Goal: Transaction & Acquisition: Download file/media

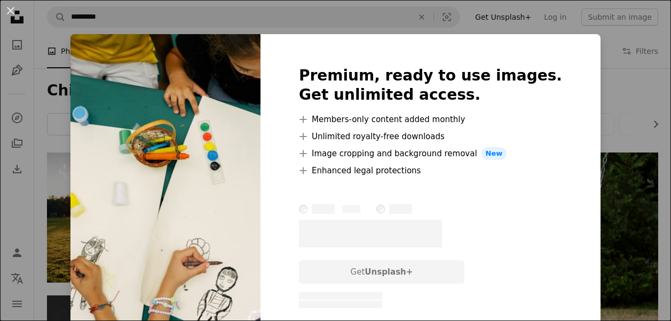
scroll to position [374, 0]
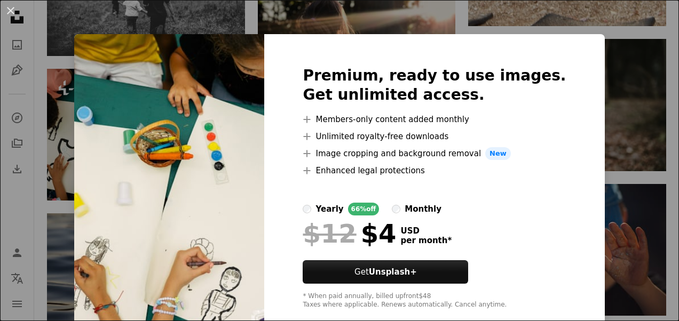
click at [604, 194] on div "An X shape Premium, ready to use images. Get unlimited access. A plus sign Memb…" at bounding box center [339, 160] width 679 height 321
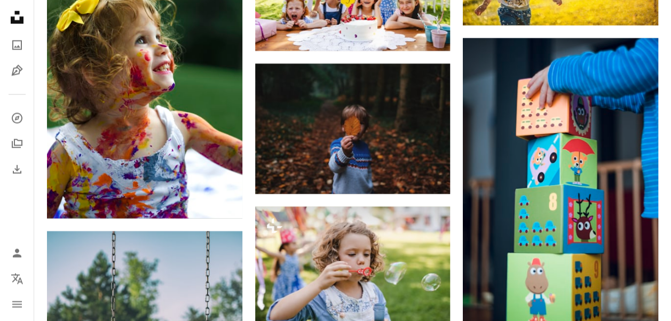
scroll to position [961, 0]
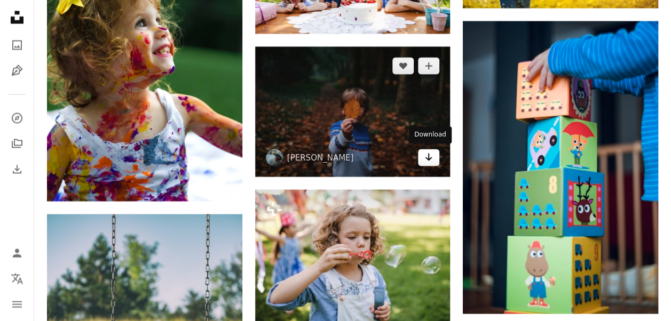
click at [430, 157] on icon "Arrow pointing down" at bounding box center [428, 157] width 9 height 13
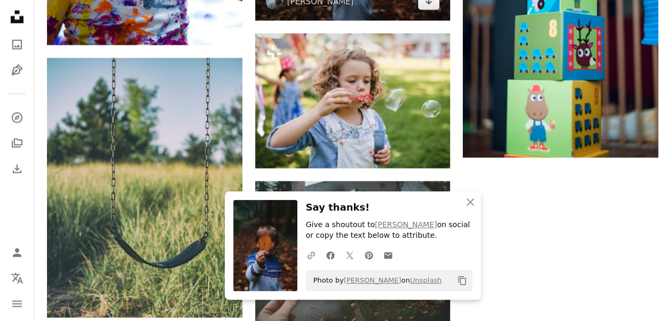
scroll to position [1121, 0]
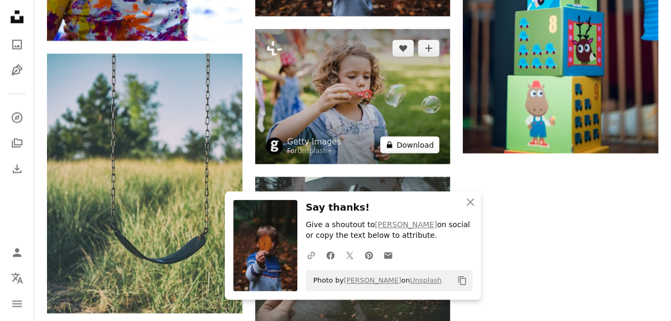
click at [393, 147] on icon "A lock" at bounding box center [389, 145] width 8 height 8
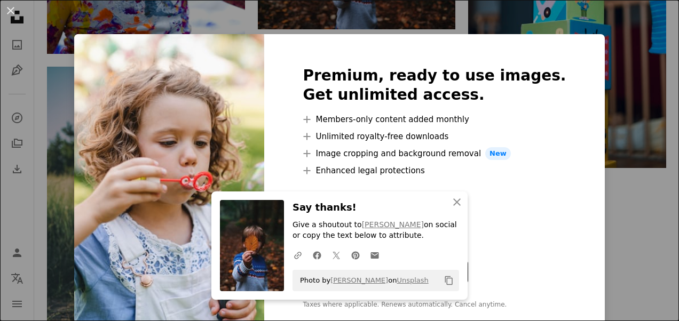
click at [587, 175] on div "An X shape Premium, ready to use images. Get unlimited access. A plus sign Memb…" at bounding box center [339, 160] width 679 height 321
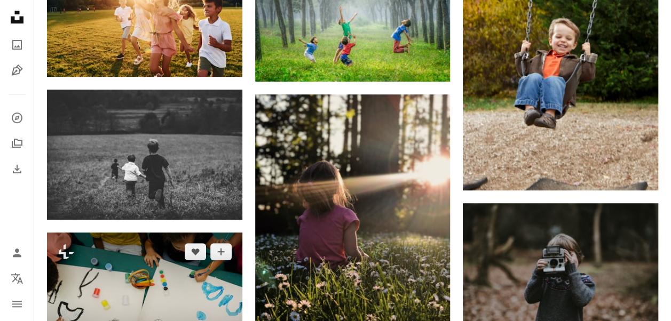
scroll to position [213, 0]
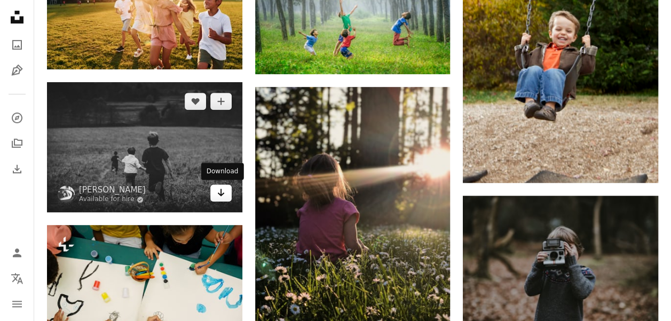
click at [218, 198] on icon "Arrow pointing down" at bounding box center [221, 192] width 9 height 13
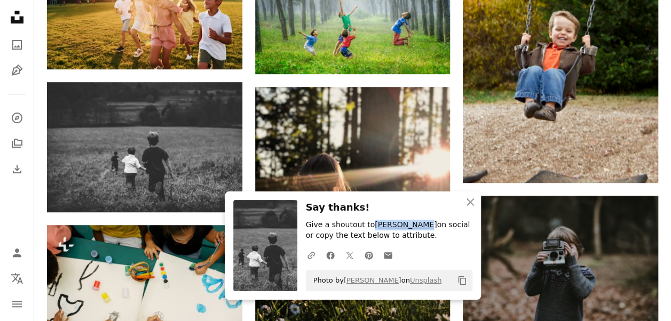
drag, startPoint x: 368, startPoint y: 224, endPoint x: 410, endPoint y: 226, distance: 42.2
click at [410, 226] on p "Give a shoutout to [PERSON_NAME] on social or copy the text below to attribute." at bounding box center [389, 230] width 167 height 21
copy link "[PERSON_NAME]"
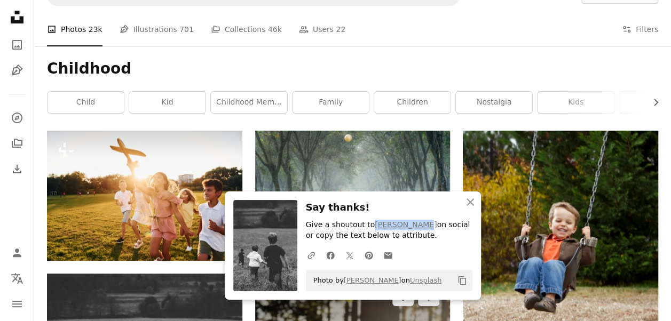
scroll to position [0, 0]
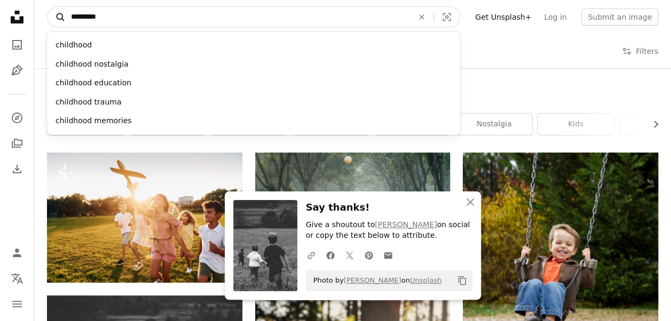
drag, startPoint x: 132, startPoint y: 16, endPoint x: 60, endPoint y: 22, distance: 71.8
click at [60, 22] on form "A magnifying glass ********* childhood childhood nostalgia childhood education …" at bounding box center [253, 16] width 413 height 21
type input "******"
click button "A magnifying glass" at bounding box center [56, 17] width 18 height 20
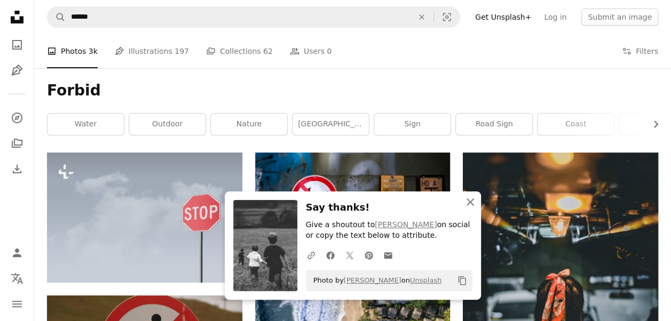
click at [466, 205] on icon "button" at bounding box center [469, 202] width 7 height 7
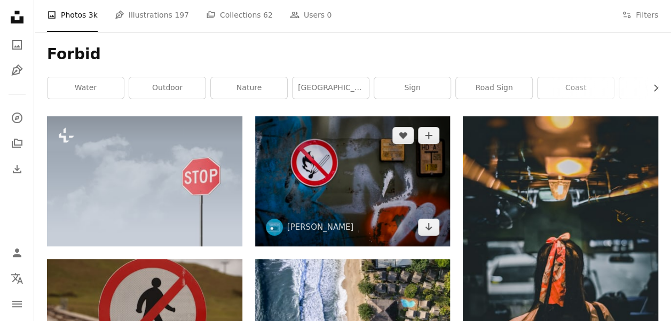
scroll to position [53, 0]
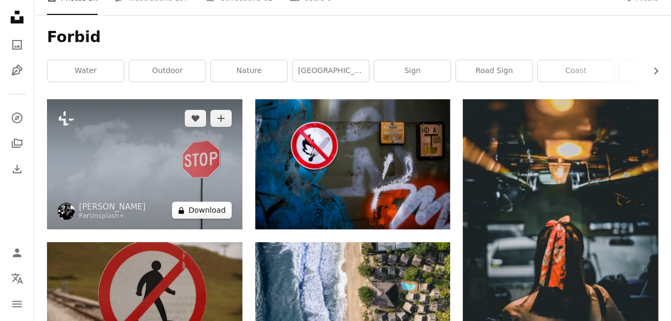
click at [217, 213] on button "A lock Download" at bounding box center [202, 210] width 60 height 17
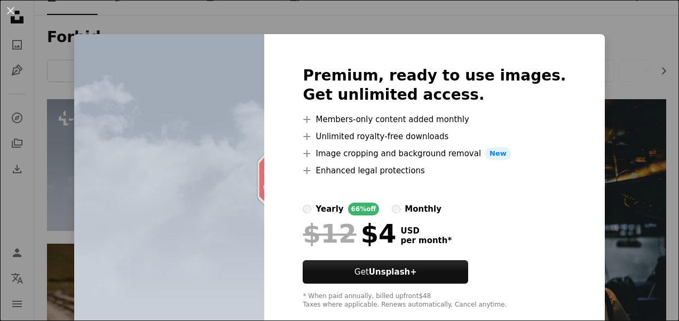
click at [618, 192] on div "An X shape Premium, ready to use images. Get unlimited access. A plus sign Memb…" at bounding box center [339, 160] width 679 height 321
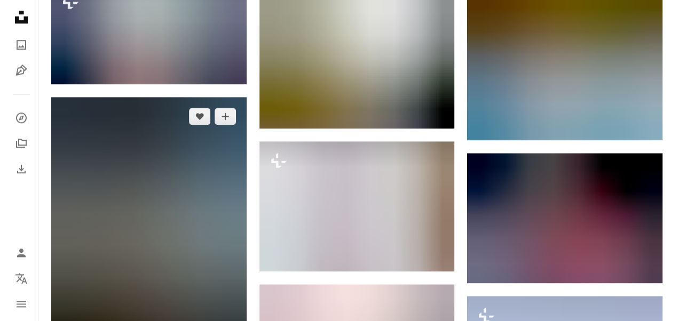
scroll to position [480, 0]
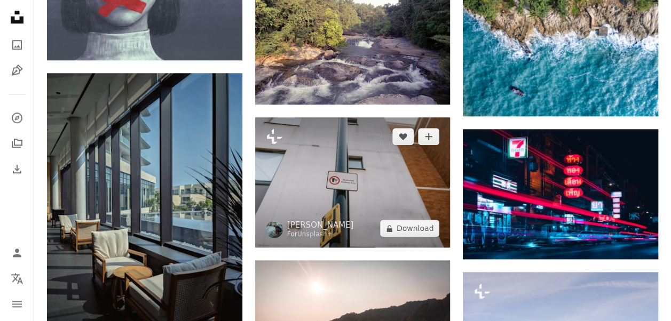
click at [369, 186] on img at bounding box center [352, 182] width 195 height 130
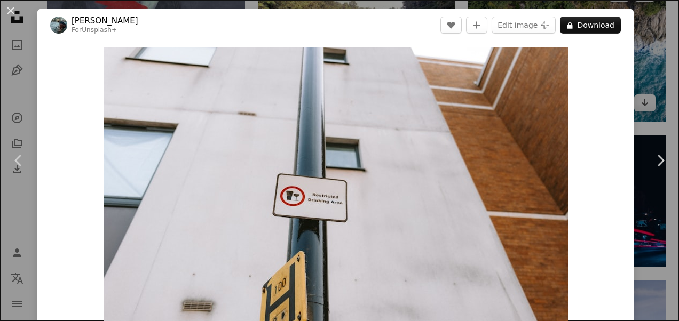
drag, startPoint x: 641, startPoint y: 28, endPoint x: 615, endPoint y: 44, distance: 30.7
click at [641, 28] on div "An X shape Chevron left Chevron right [PERSON_NAME] For Unsplash+ A heart A plu…" at bounding box center [339, 160] width 679 height 321
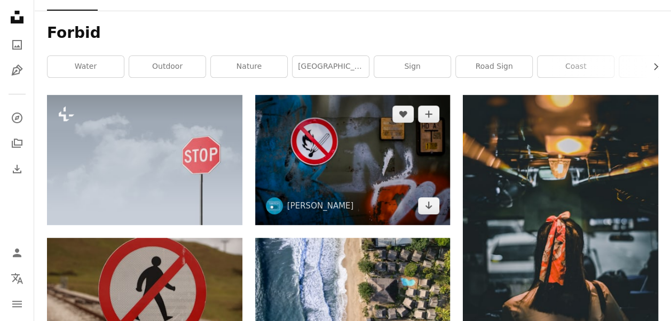
scroll to position [53, 0]
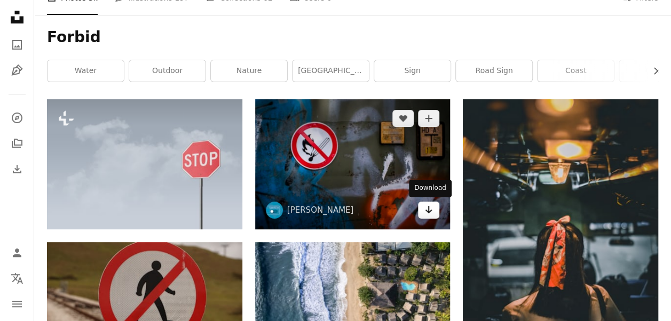
click at [429, 210] on icon "Download" at bounding box center [428, 209] width 7 height 7
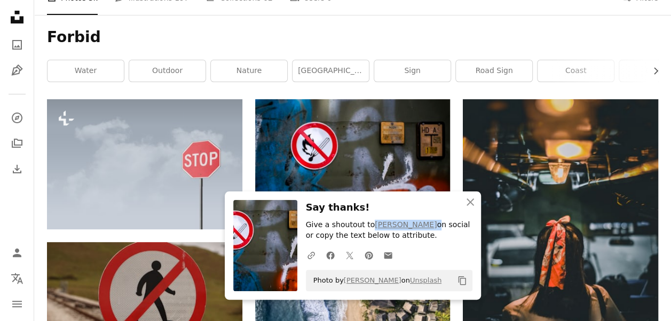
drag, startPoint x: 367, startPoint y: 226, endPoint x: 420, endPoint y: 224, distance: 53.4
click at [420, 224] on p "Give a shoutout to [PERSON_NAME] on social or copy the text below to attribute." at bounding box center [389, 230] width 167 height 21
copy p "[PERSON_NAME]"
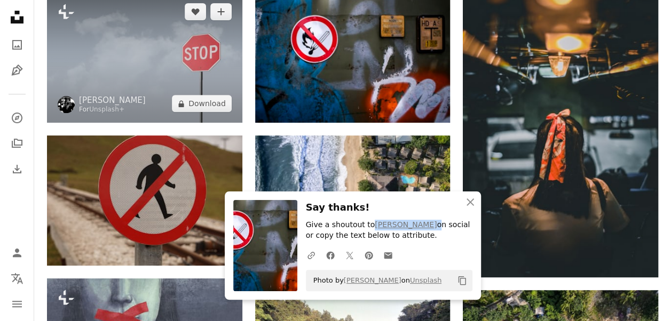
scroll to position [0, 0]
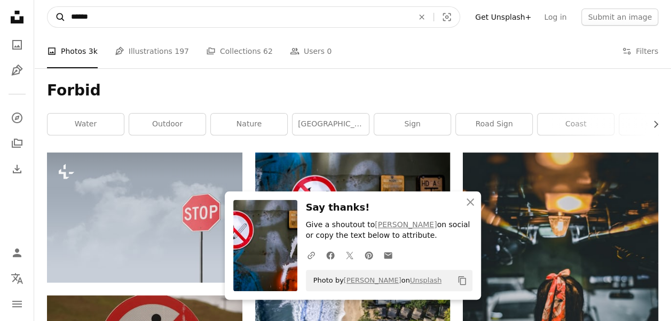
drag, startPoint x: 133, startPoint y: 18, endPoint x: 52, endPoint y: 22, distance: 80.7
click at [52, 22] on form "A magnifying glass ****** An X shape Visual search" at bounding box center [253, 16] width 413 height 21
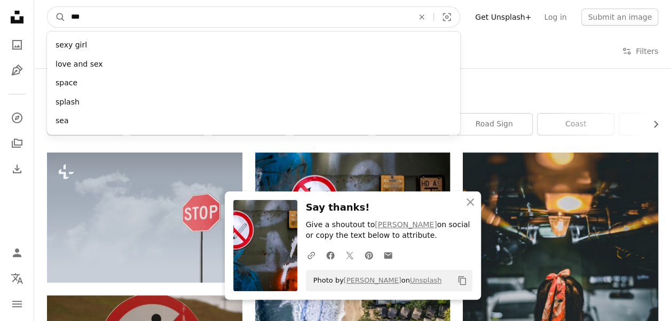
type input "****"
click button "A magnifying glass" at bounding box center [56, 17] width 18 height 20
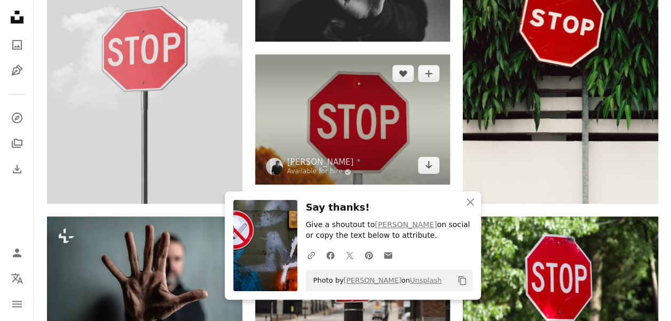
scroll to position [267, 0]
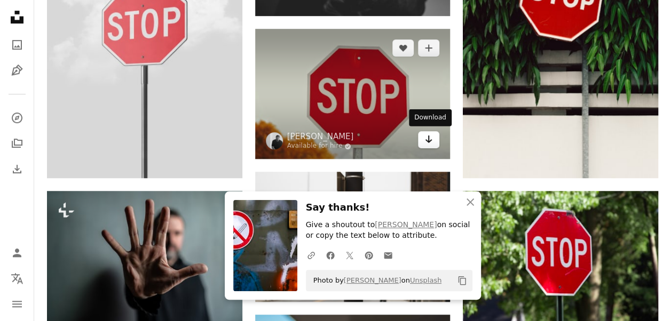
click at [434, 145] on link "Arrow pointing down" at bounding box center [428, 139] width 21 height 17
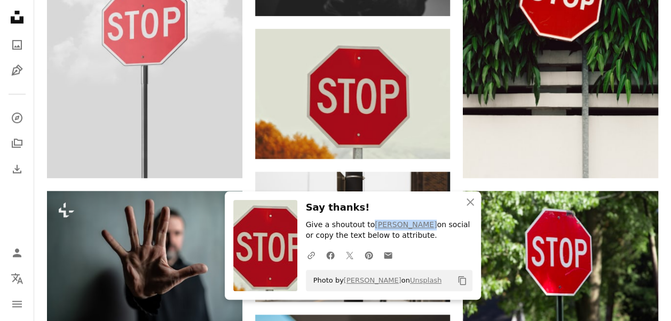
drag, startPoint x: 367, startPoint y: 226, endPoint x: 418, endPoint y: 222, distance: 51.4
click at [418, 222] on p "Give a shoutout to [PERSON_NAME] on social or copy the text below to attribute." at bounding box center [389, 230] width 167 height 21
copy link "[PERSON_NAME]"
